Goal: Information Seeking & Learning: Learn about a topic

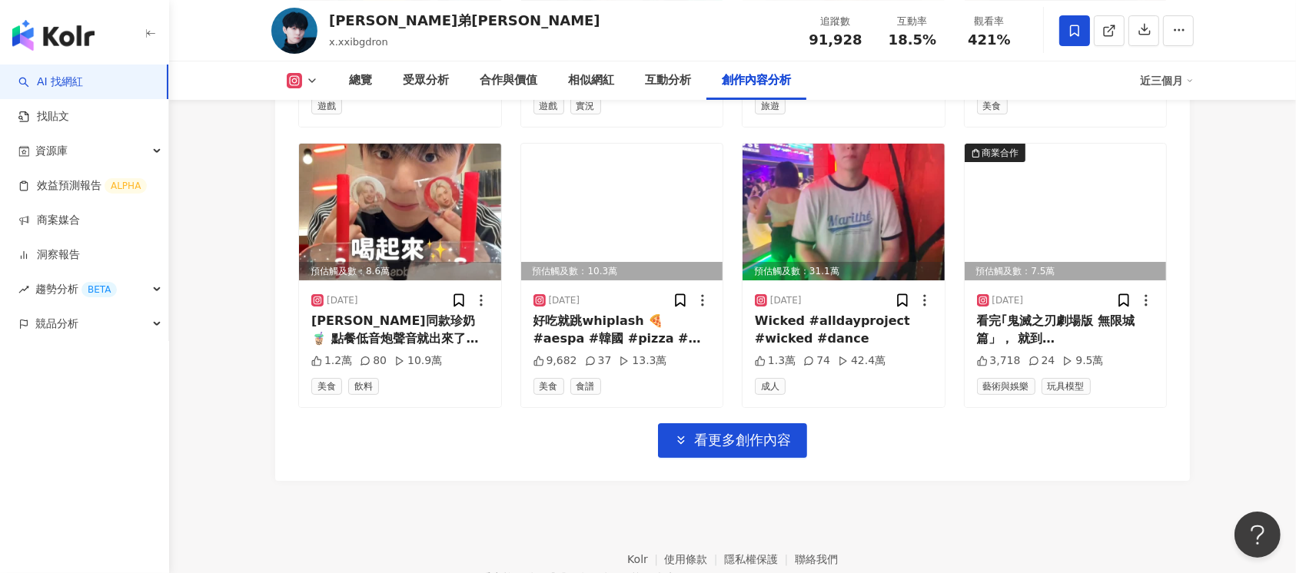
scroll to position [4613, 0]
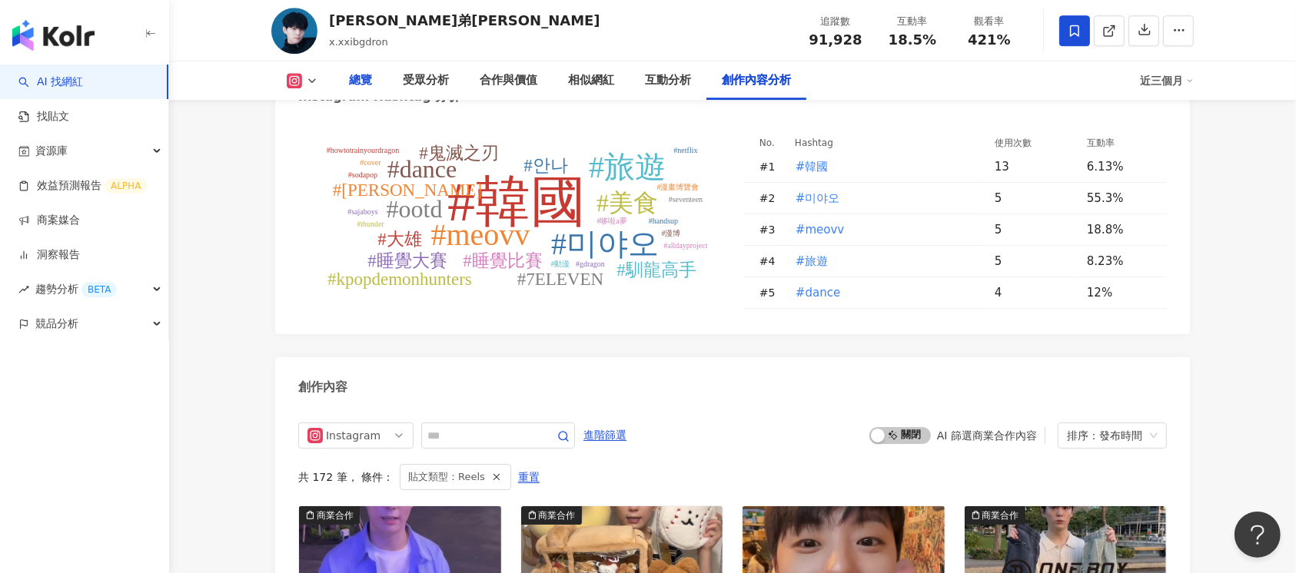
click at [377, 78] on div "總覽" at bounding box center [361, 80] width 54 height 38
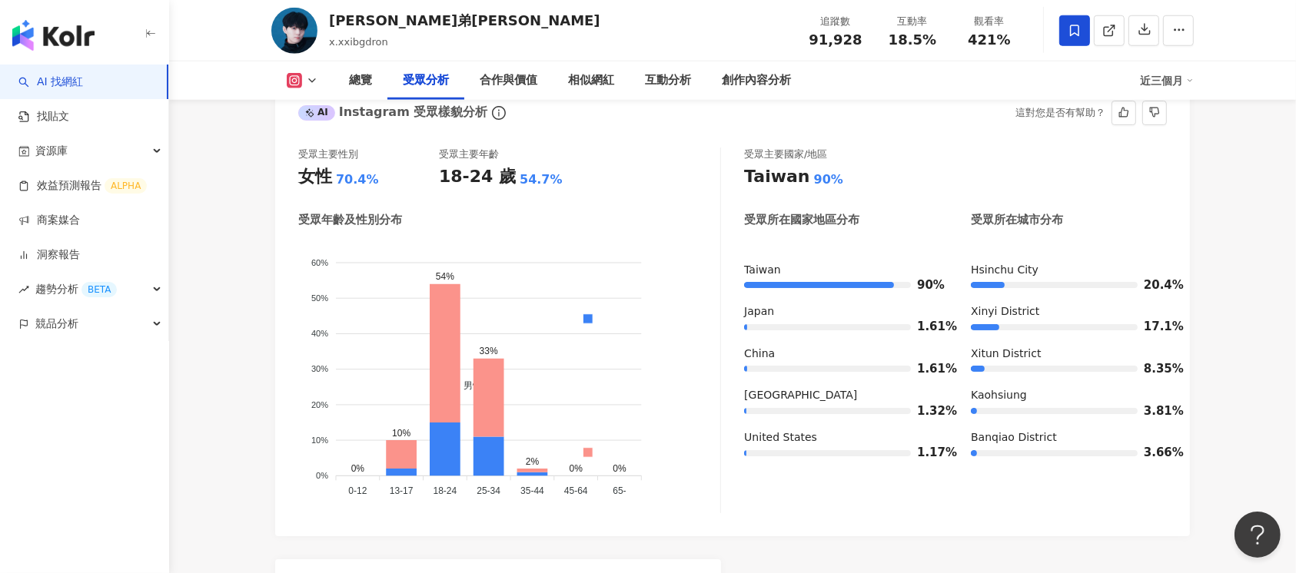
scroll to position [1436, 0]
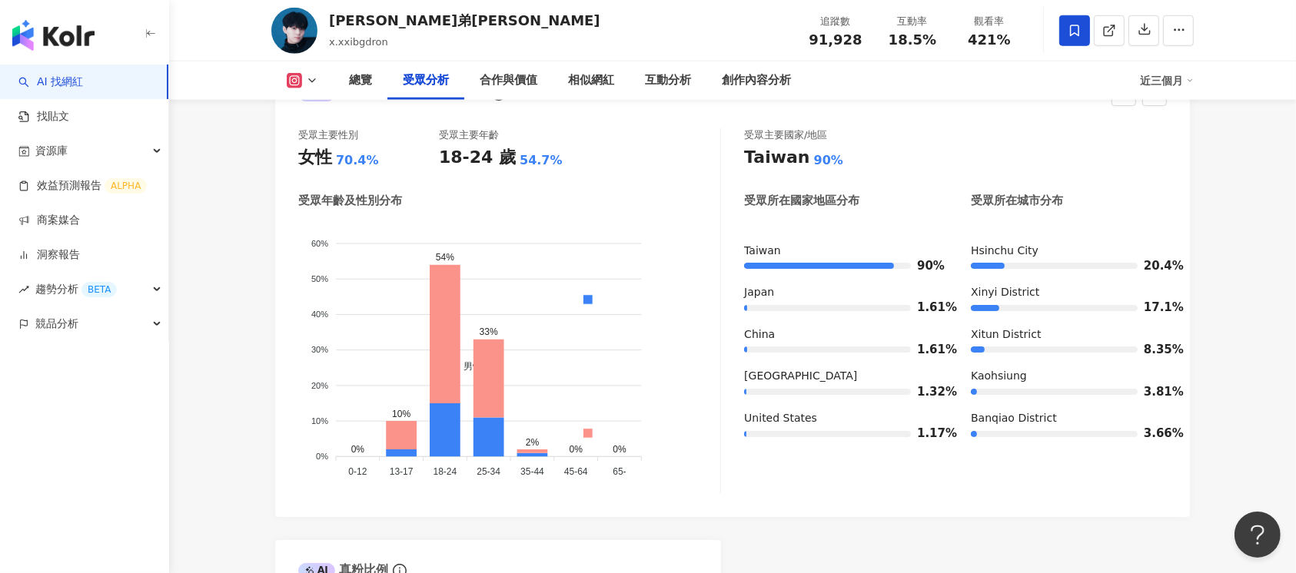
drag, startPoint x: 427, startPoint y: 450, endPoint x: 453, endPoint y: 453, distance: 25.5
click at [453, 453] on icon "男性 女性 60% 60% 50% 50% 40% 40% 30% 30% 20% 20% 10% 10% 0% 0% 0% 10% 54% 33% 2% 0…" at bounding box center [509, 352] width 422 height 262
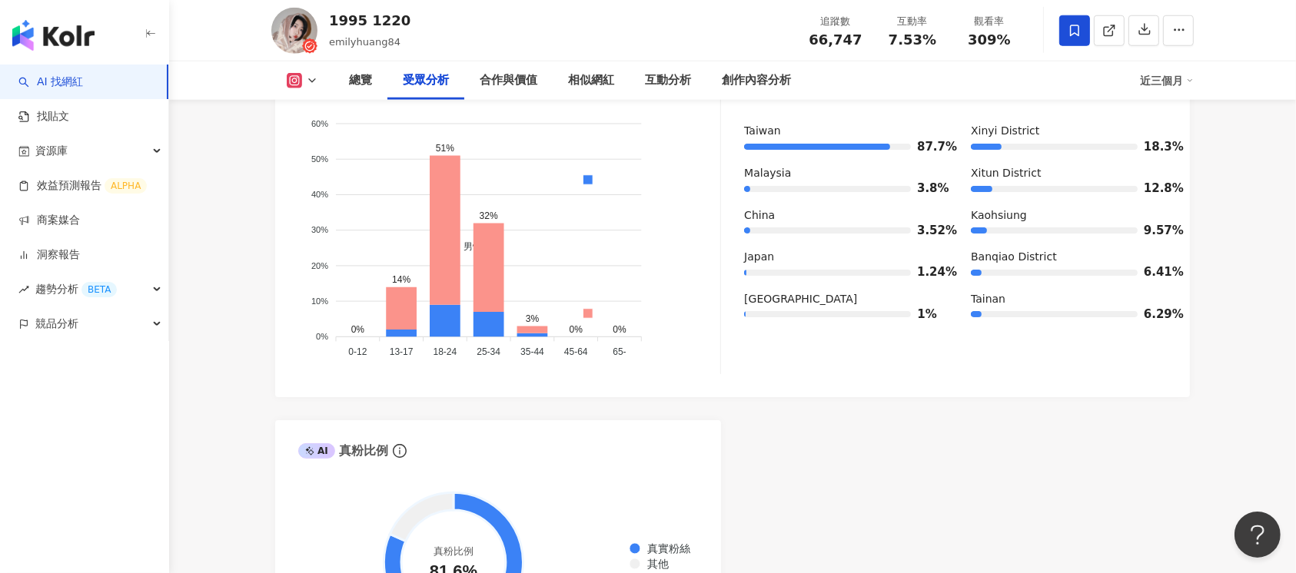
scroll to position [1401, 0]
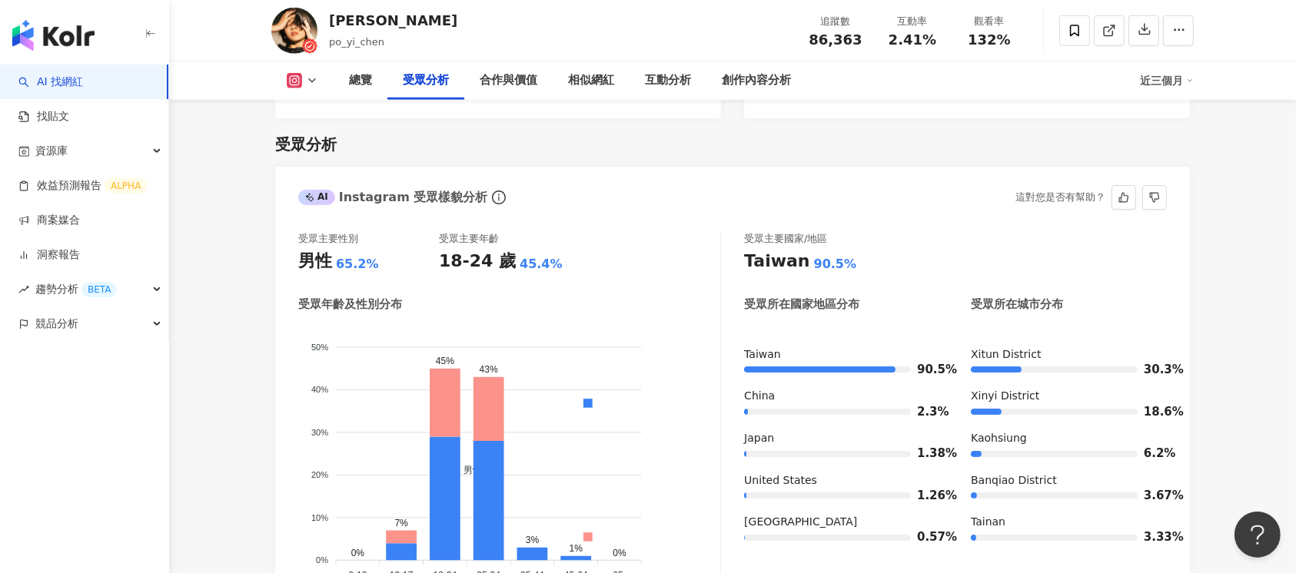
scroll to position [1377, 0]
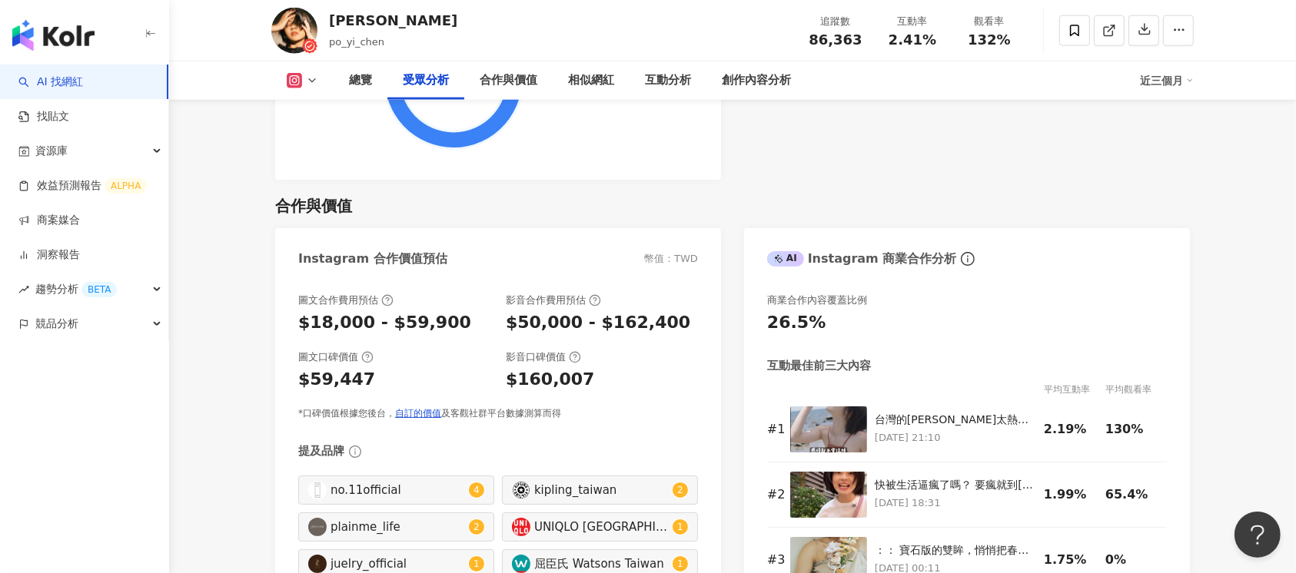
scroll to position [1469, 0]
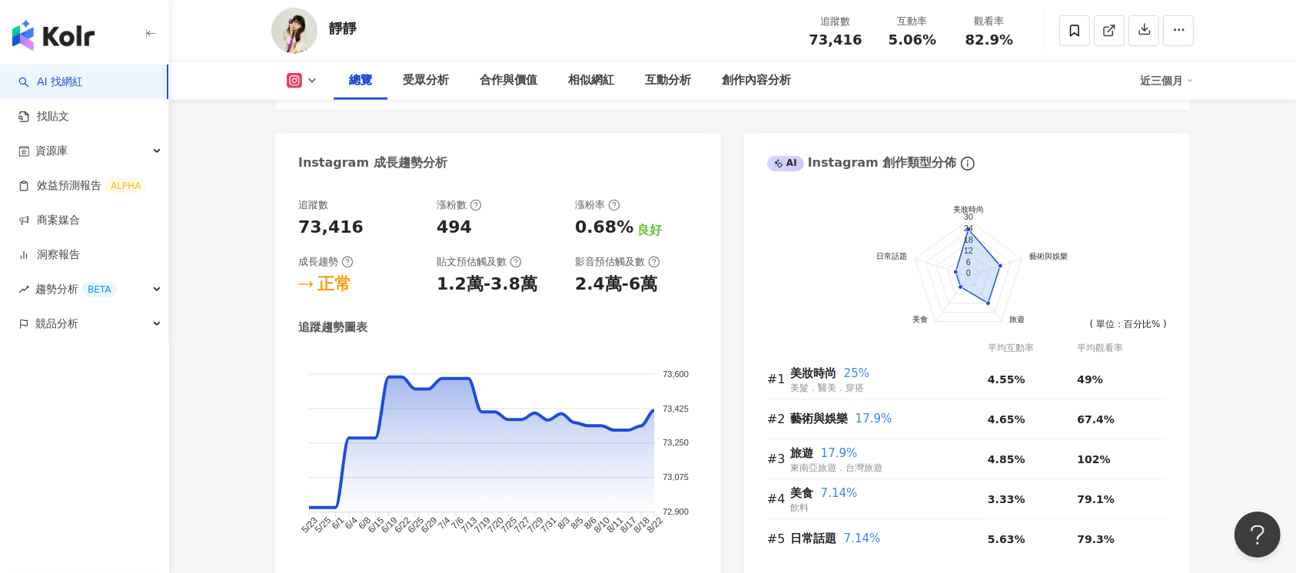
scroll to position [1230, 0]
